Goal: Task Accomplishment & Management: Manage account settings

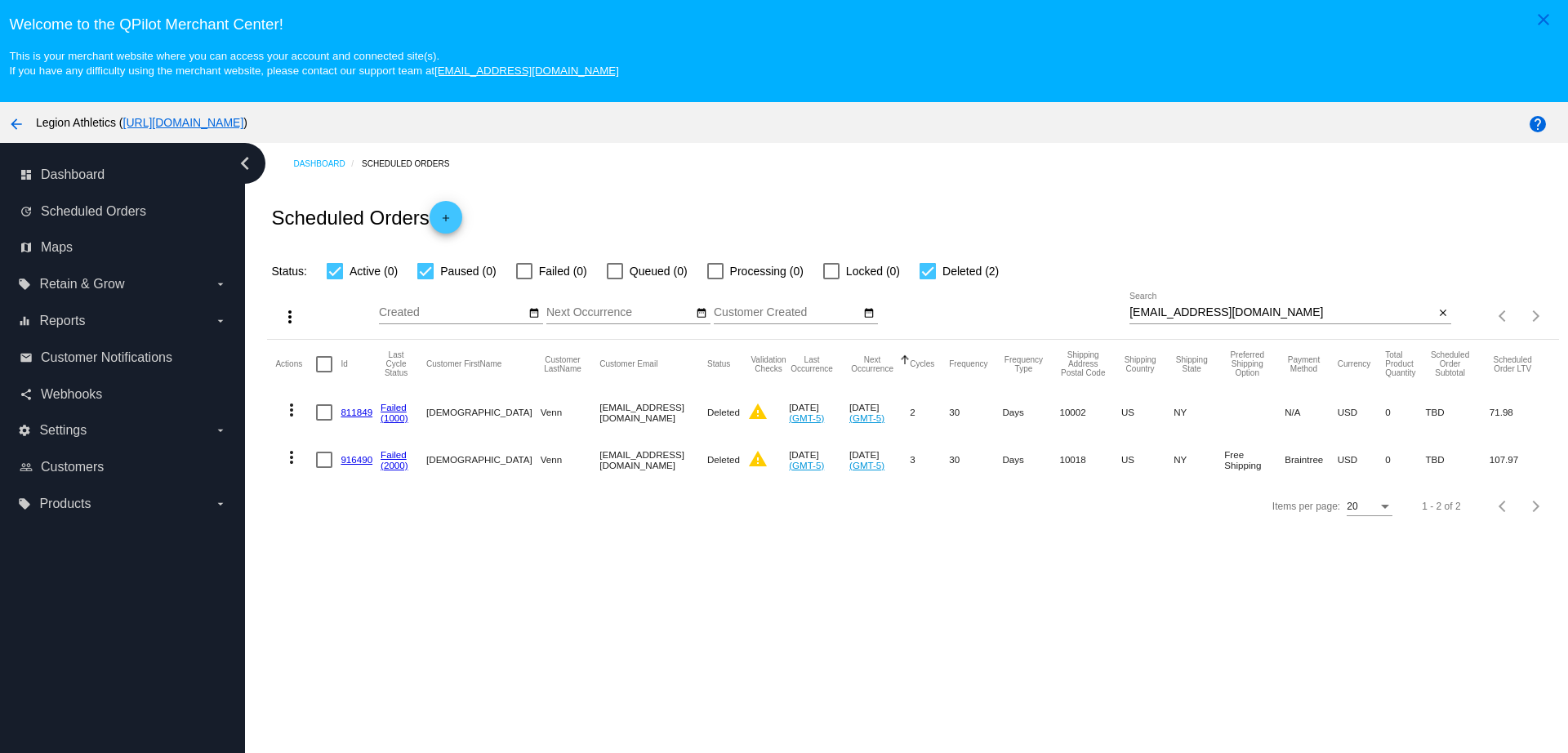
scroll to position [102, 0]
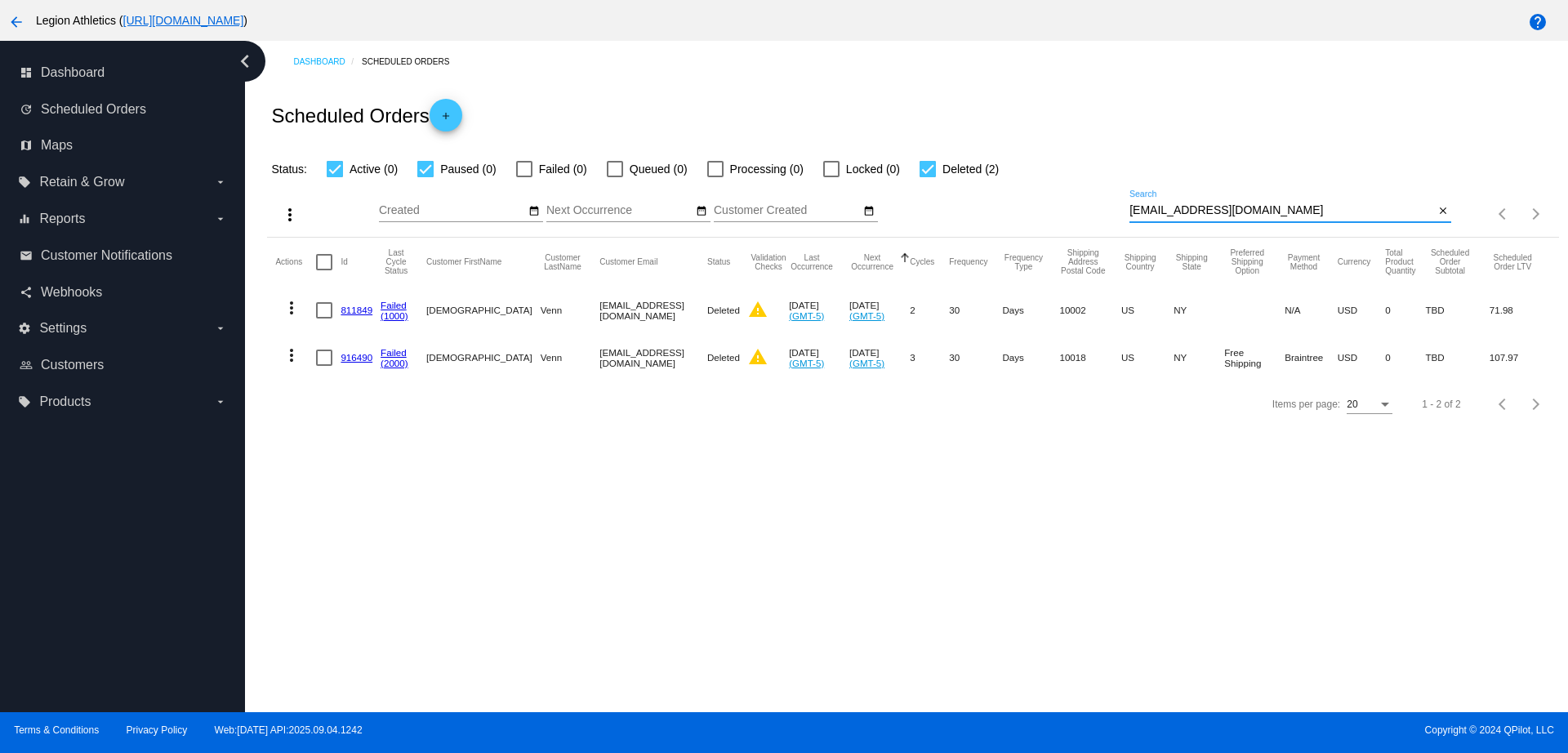
drag, startPoint x: 1237, startPoint y: 210, endPoint x: 1107, endPoint y: 211, distance: 130.0
click at [1109, 212] on div "more_vert Sep Jan Feb Mar [DATE]" at bounding box center [913, 208] width 1291 height 58
click at [393, 314] on link "(1000)" at bounding box center [394, 315] width 27 height 10
click at [352, 310] on link "811849" at bounding box center [356, 310] width 32 height 10
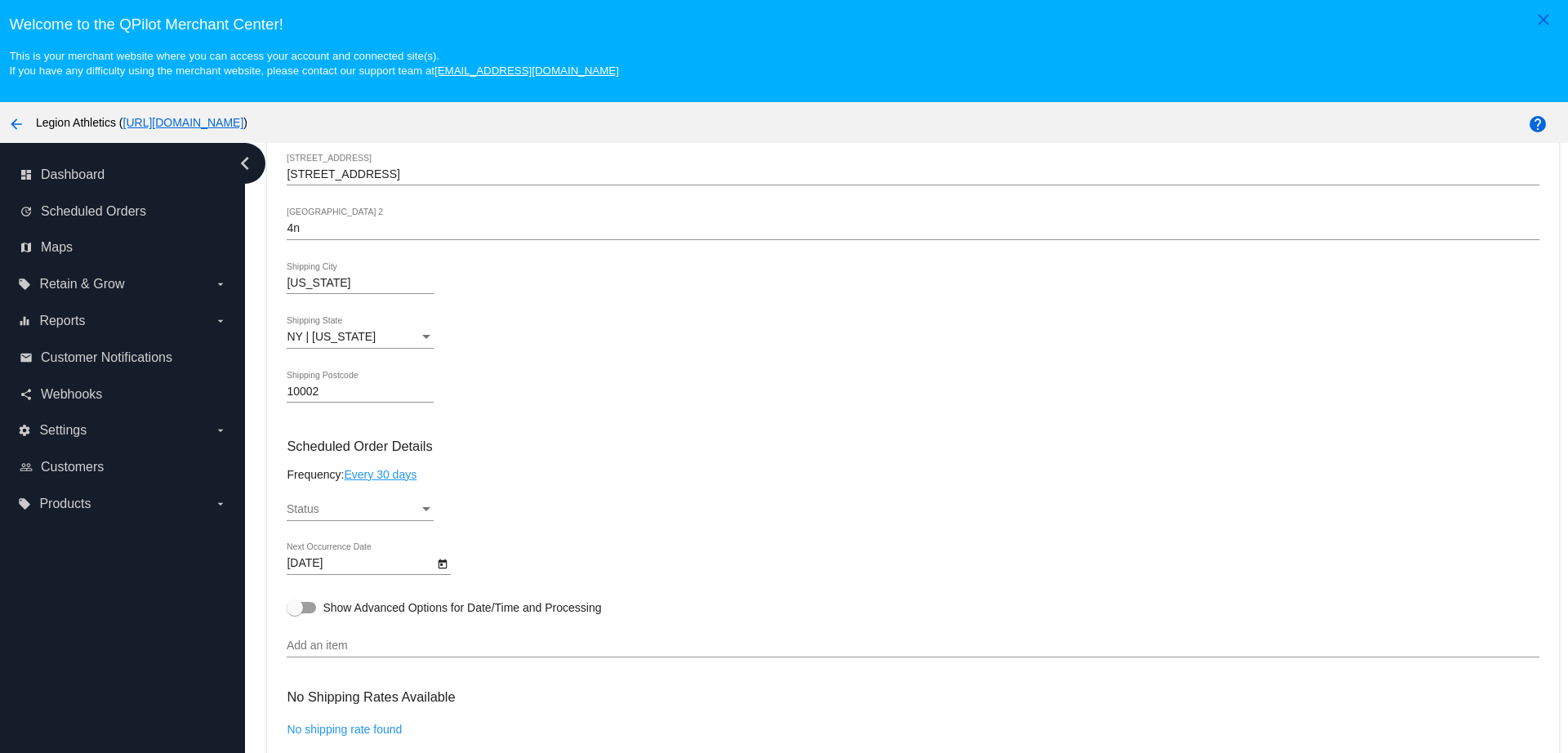
scroll to position [715, 0]
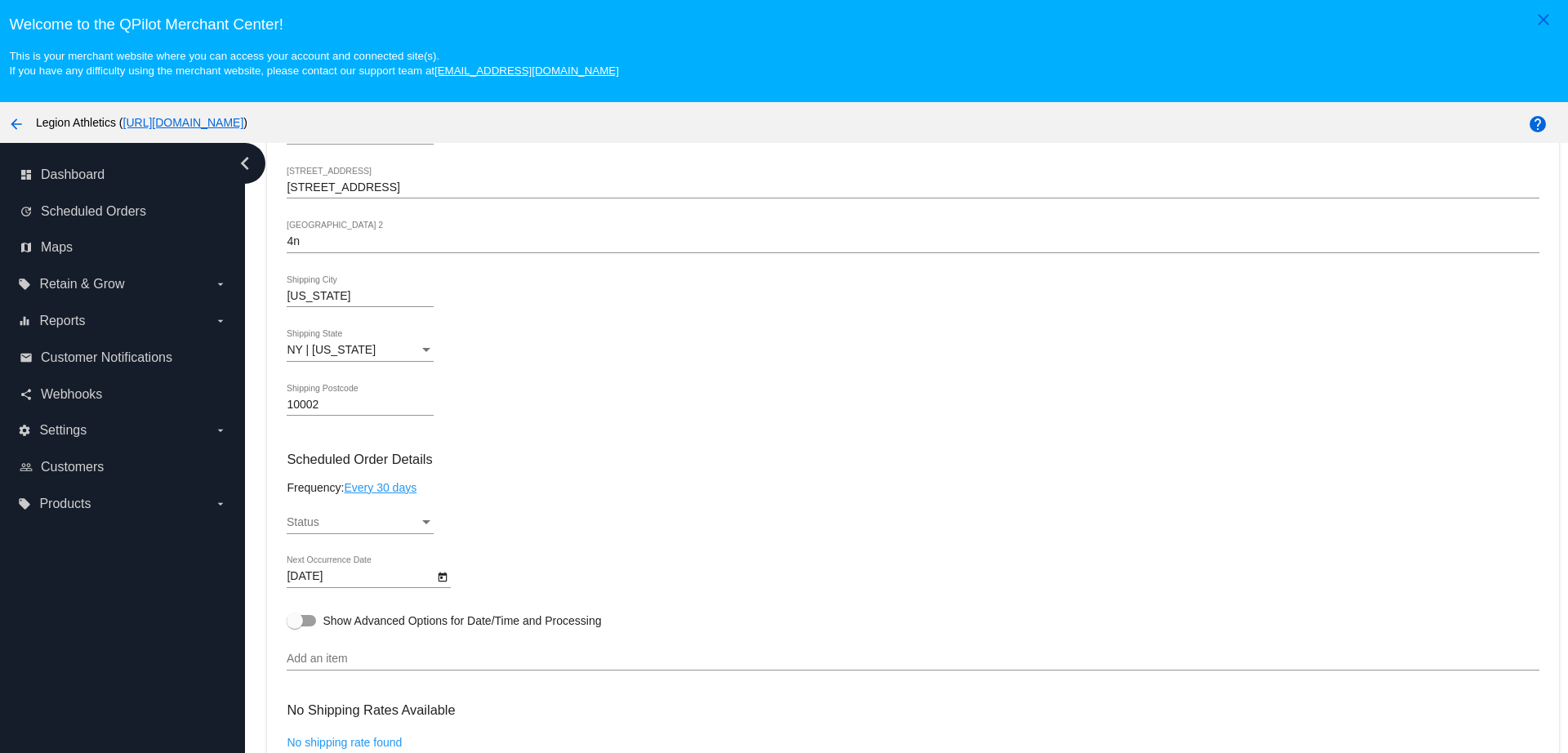
click at [404, 524] on div "Status" at bounding box center [353, 523] width 133 height 13
click at [350, 534] on span "Active" at bounding box center [361, 523] width 147 height 34
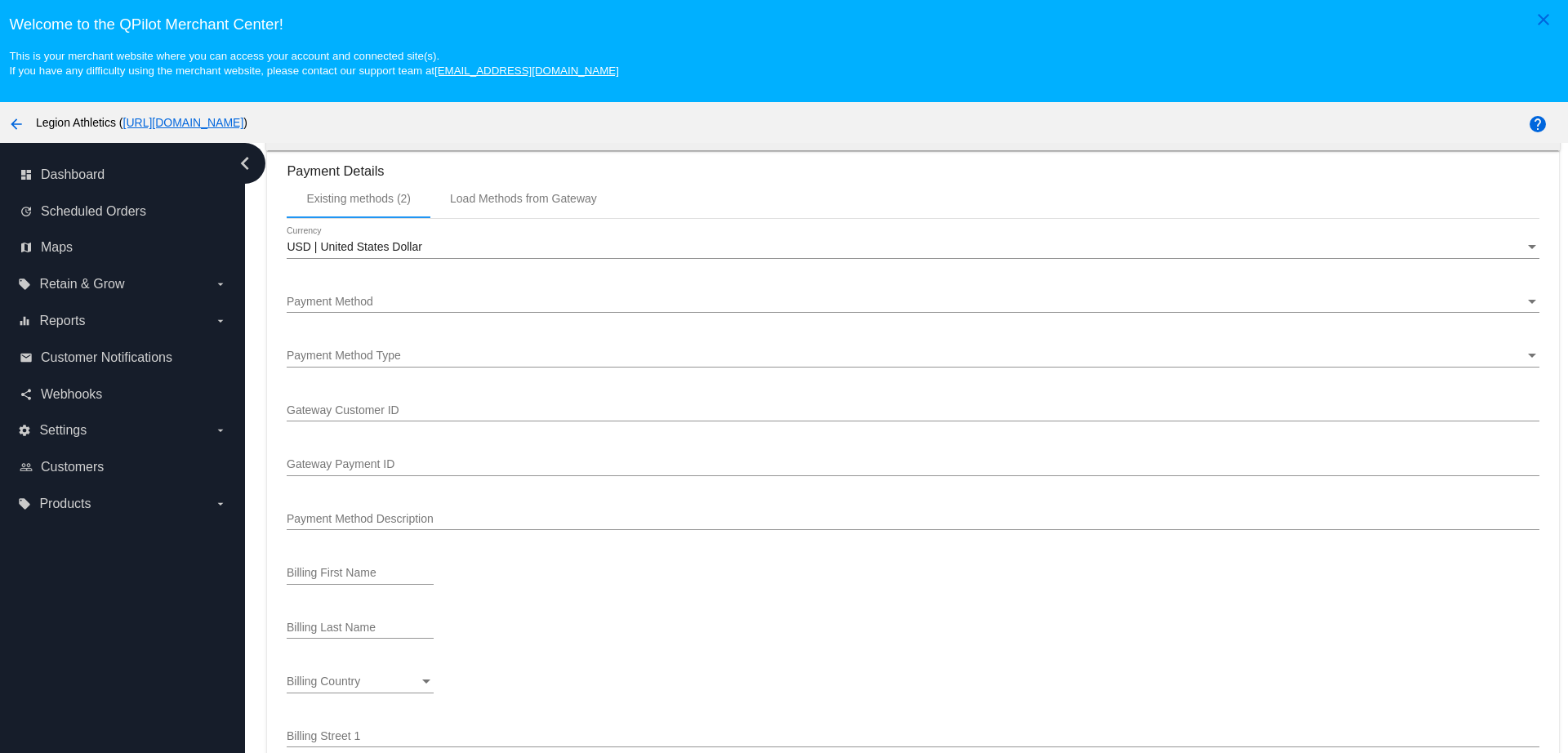
scroll to position [1415, 0]
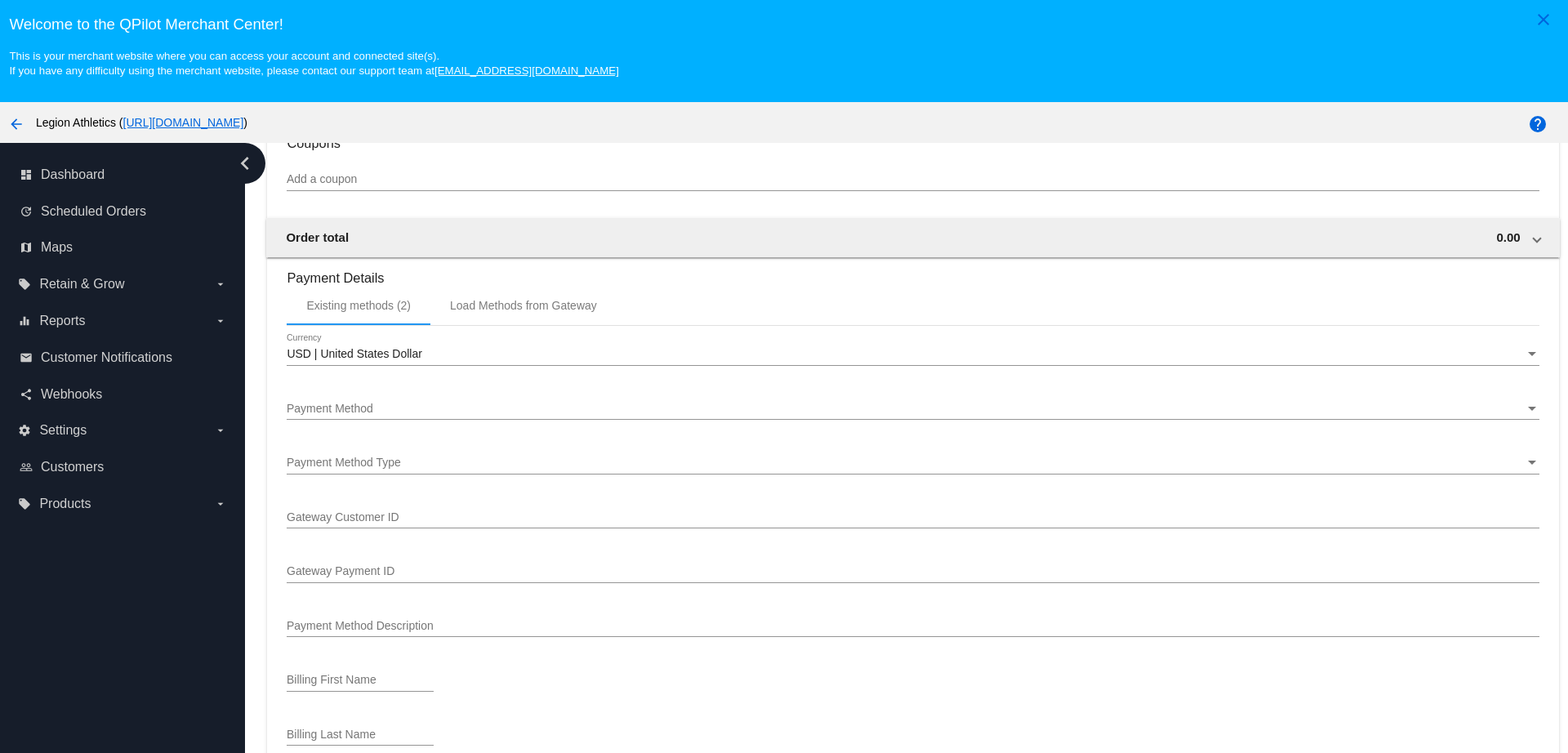
click at [407, 365] on div at bounding box center [913, 365] width 1252 height 1
click at [426, 346] on div "USD | United States Dollar Currency" at bounding box center [913, 350] width 1252 height 32
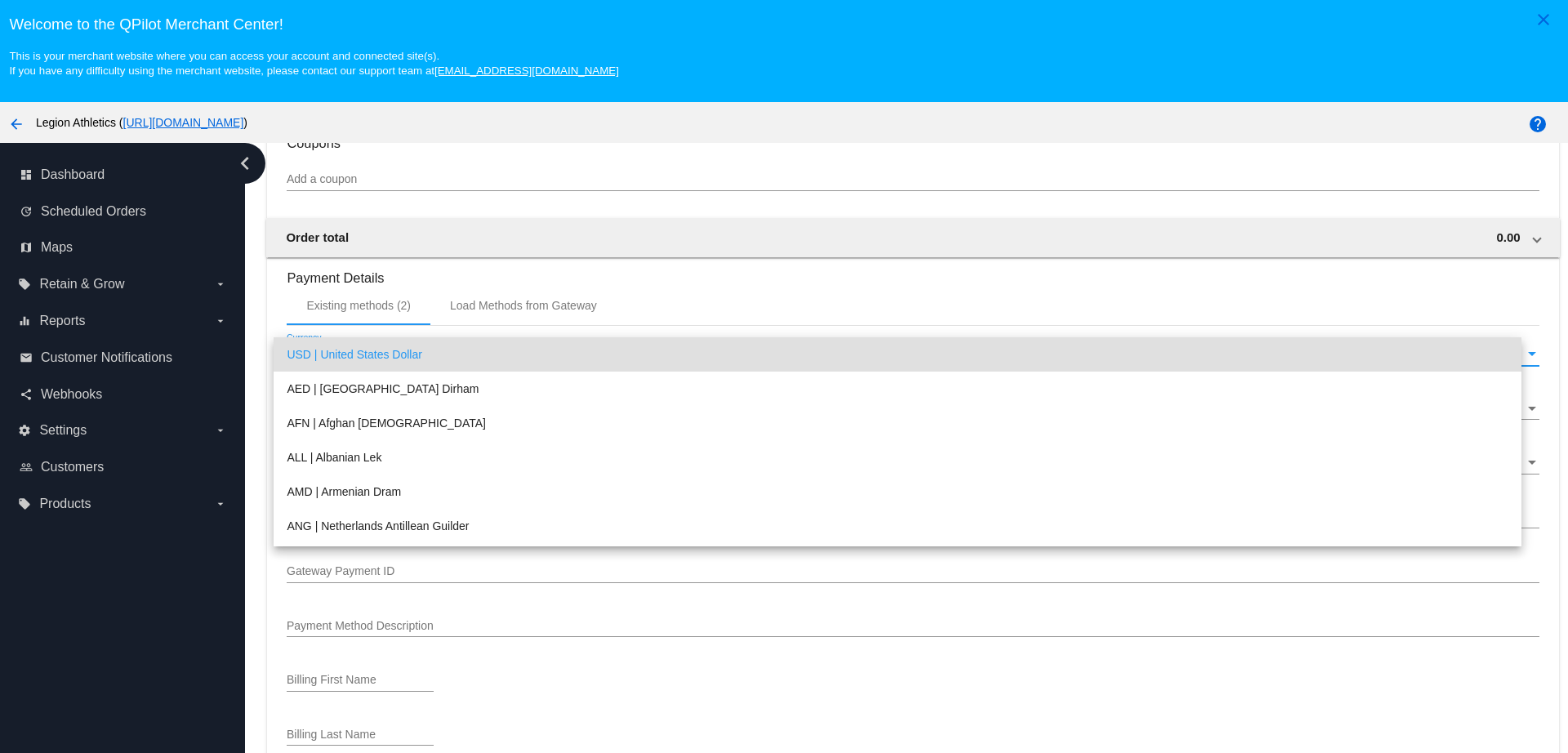
click at [697, 290] on div at bounding box center [784, 376] width 1568 height 753
click at [523, 303] on div "Load Methods from Gateway" at bounding box center [524, 305] width 147 height 13
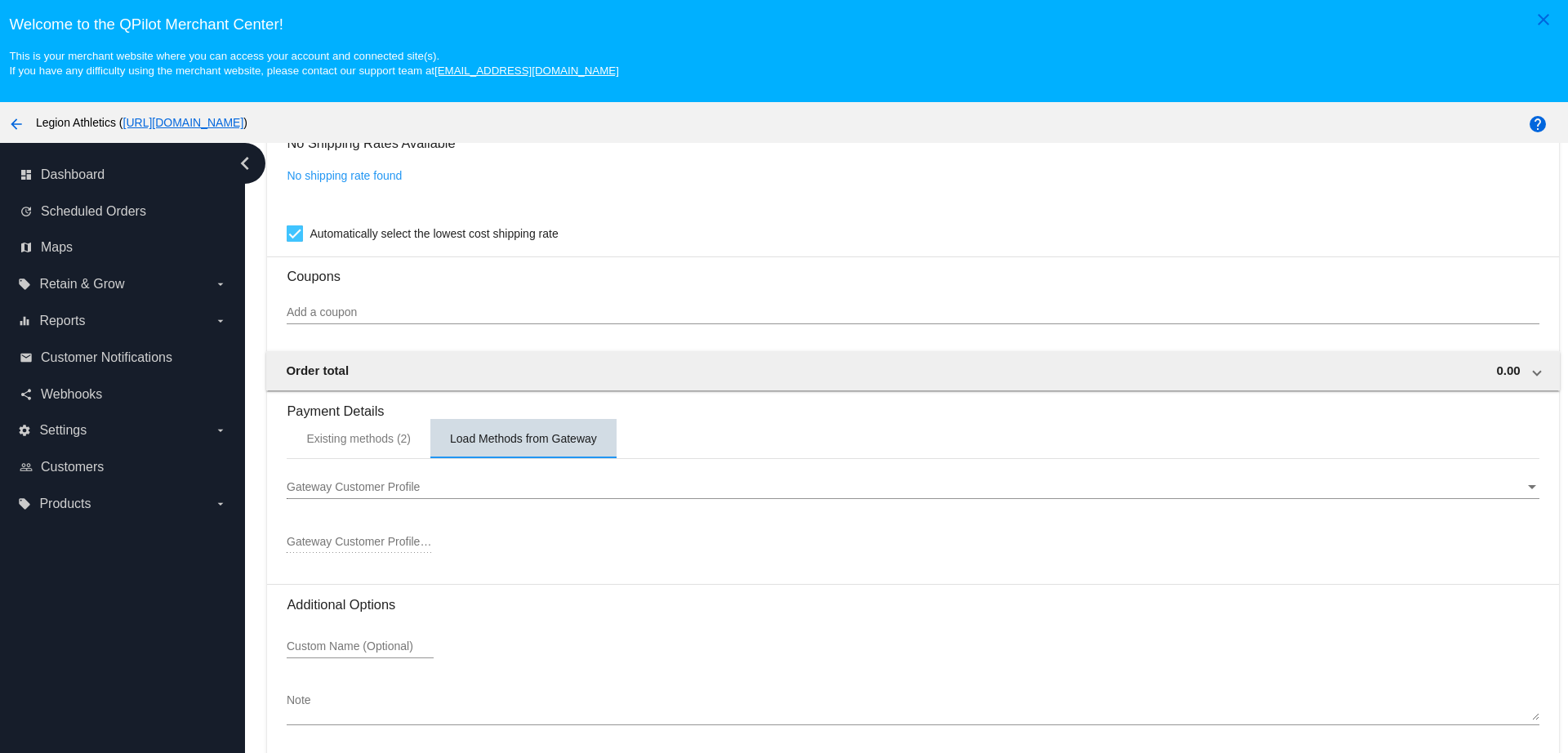
scroll to position [1282, 0]
click at [437, 478] on div "Gateway Customer Profile Gateway Customer Profile" at bounding box center [913, 483] width 1252 height 32
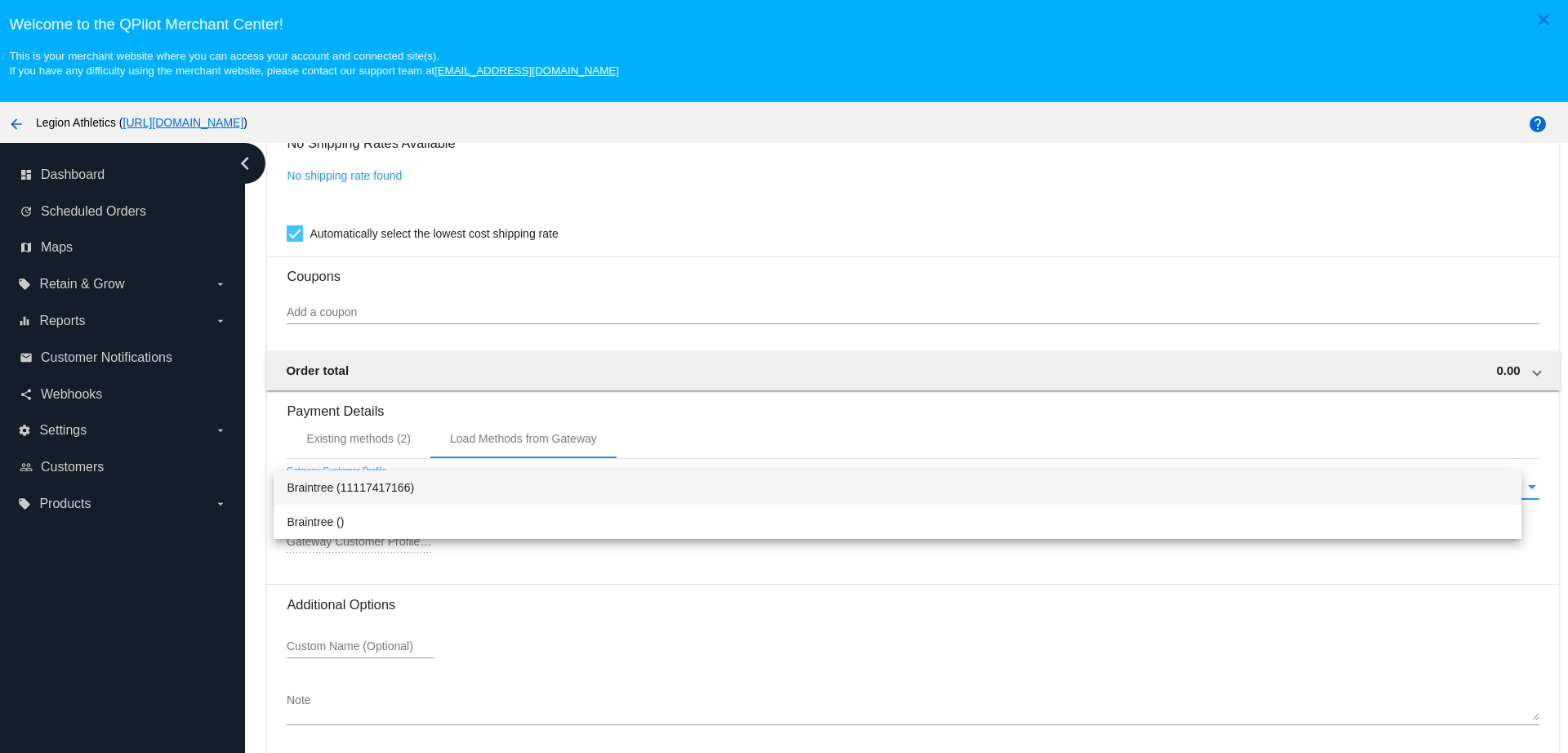
click at [724, 402] on div at bounding box center [784, 376] width 1568 height 753
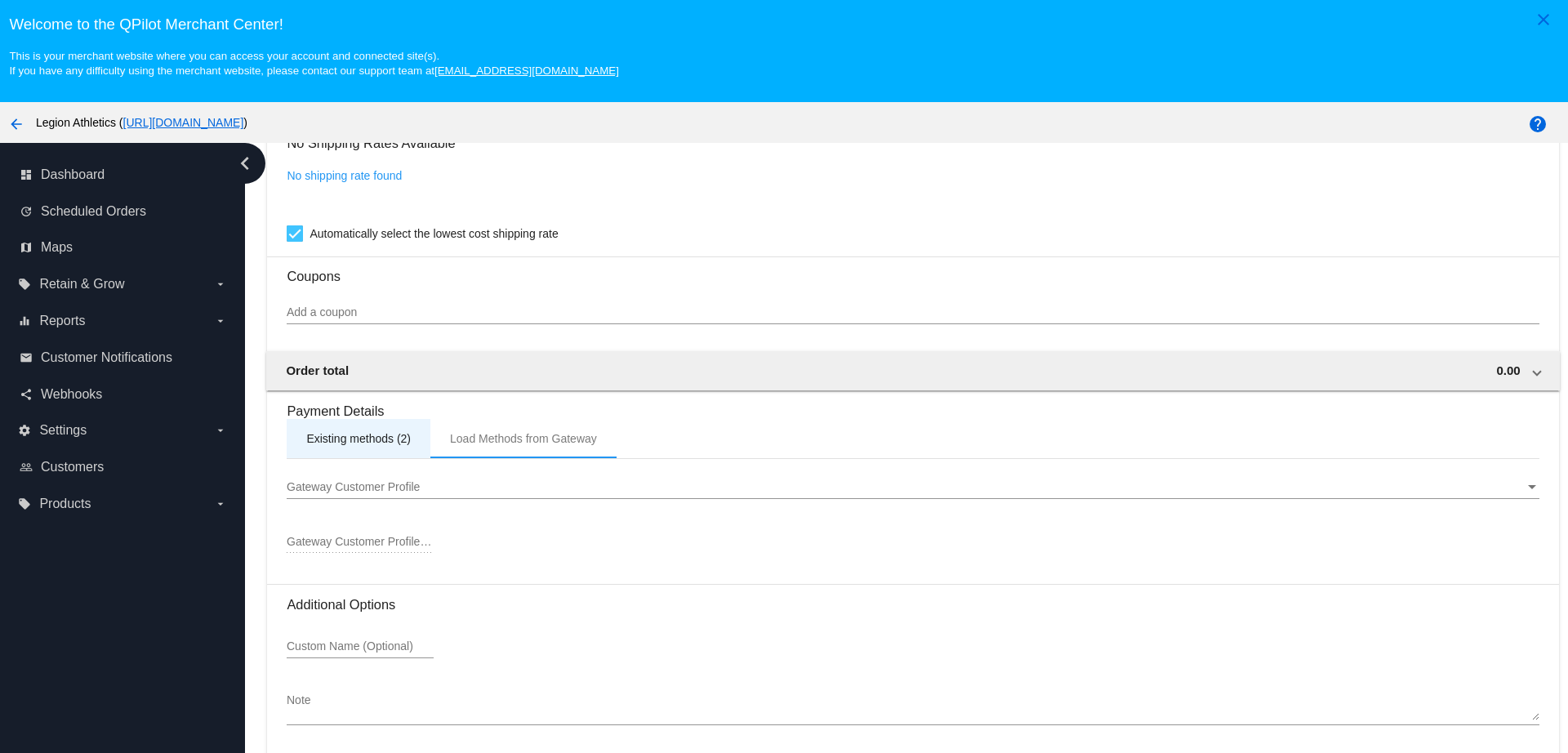
click at [325, 436] on div "Existing methods (2)" at bounding box center [359, 439] width 104 height 13
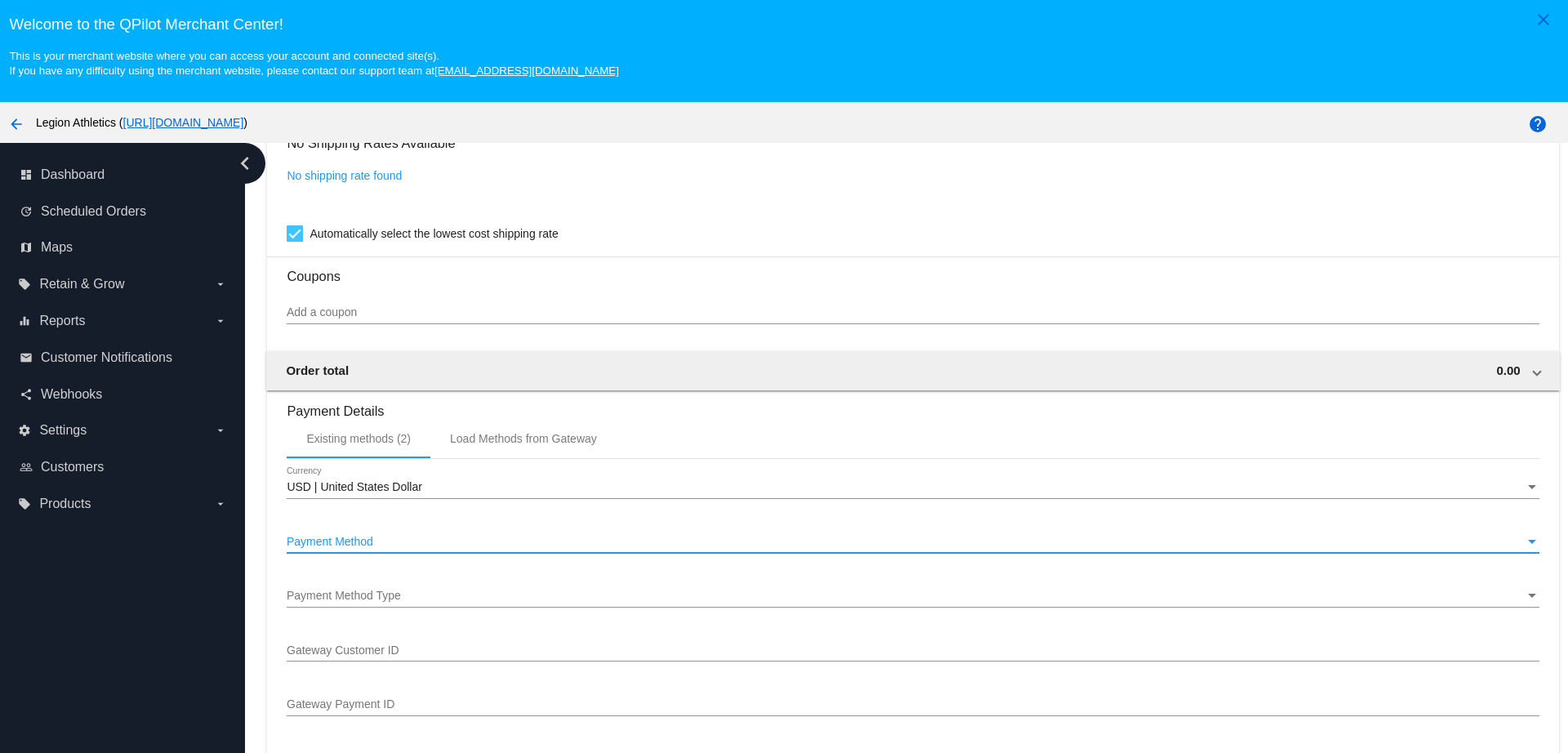
click at [387, 542] on div "Payment Method" at bounding box center [905, 542] width 1237 height 13
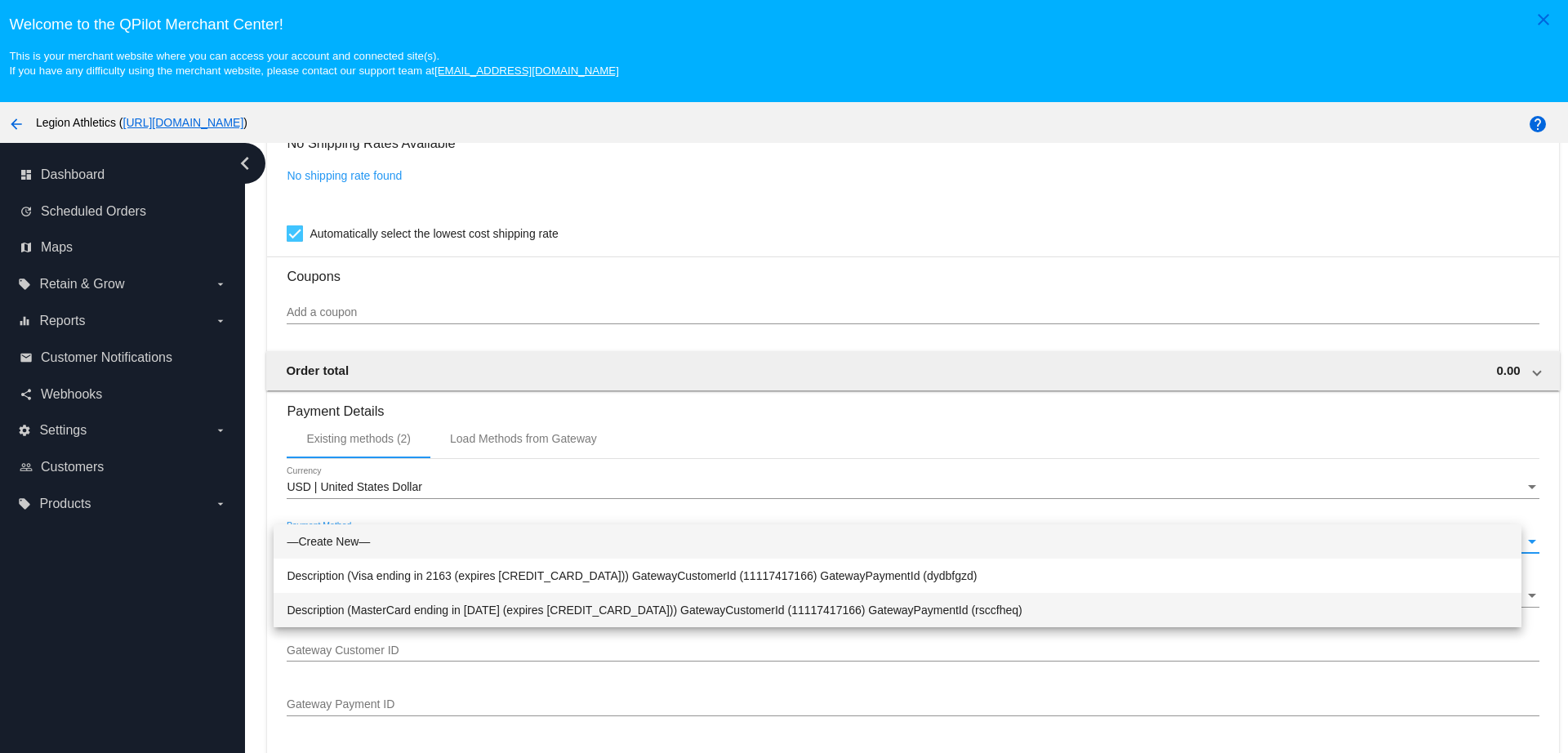
click at [490, 605] on span "Description (MasterCard ending in [DATE] (expires [CREDIT_CARD_DATA])) GatewayC…" at bounding box center [897, 610] width 1221 height 34
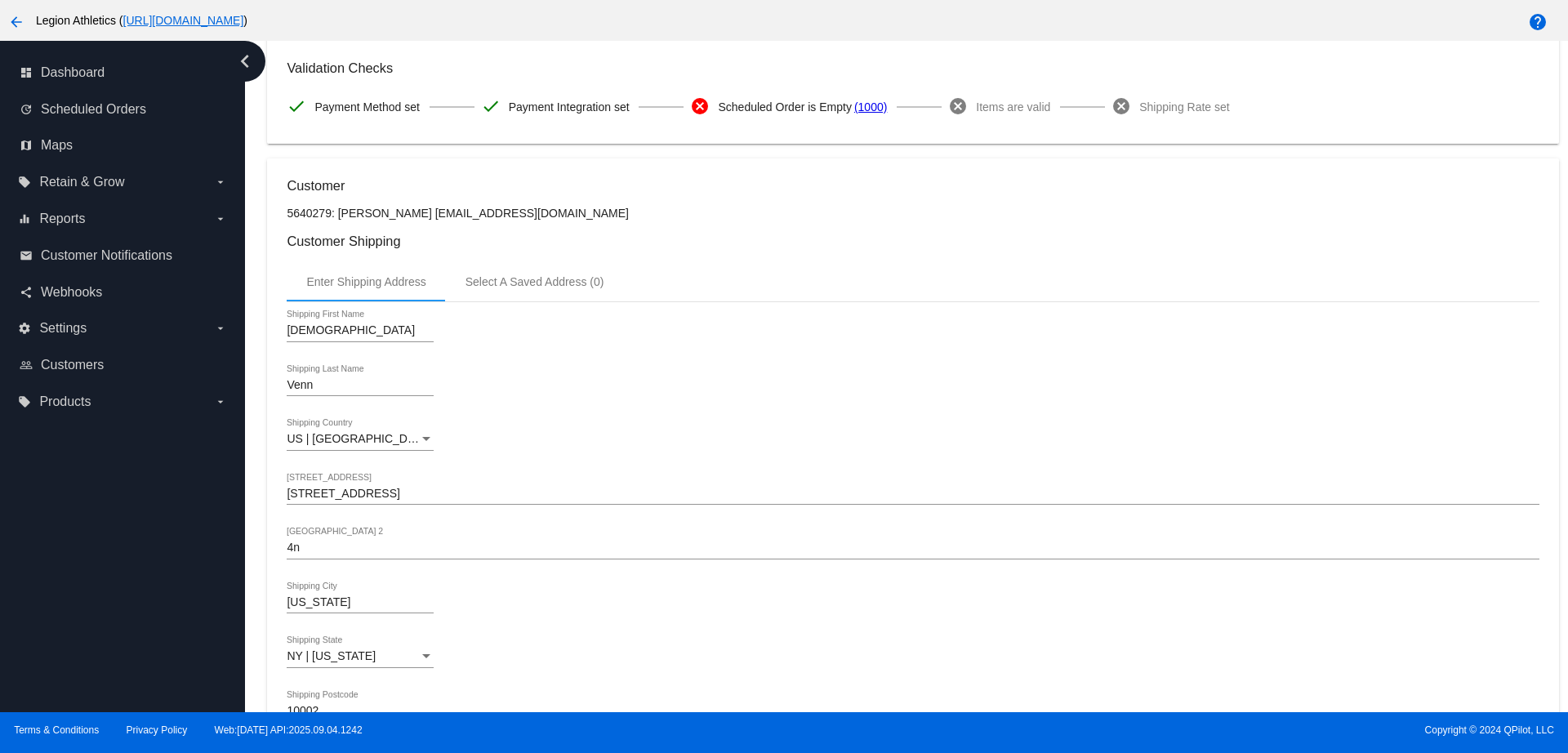
scroll to position [0, 0]
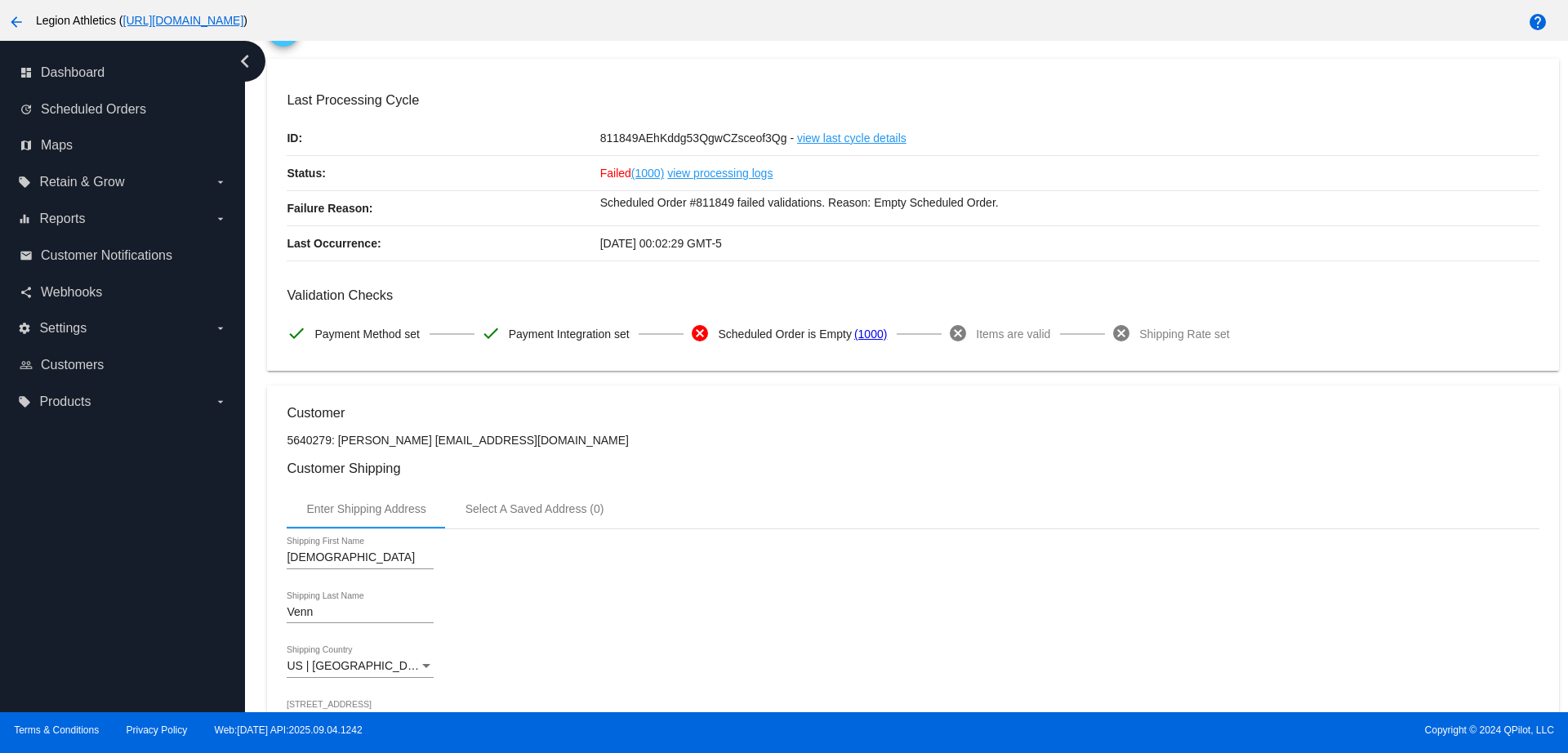
scroll to position [204, 0]
